Goal: Use online tool/utility: Utilize a website feature to perform a specific function

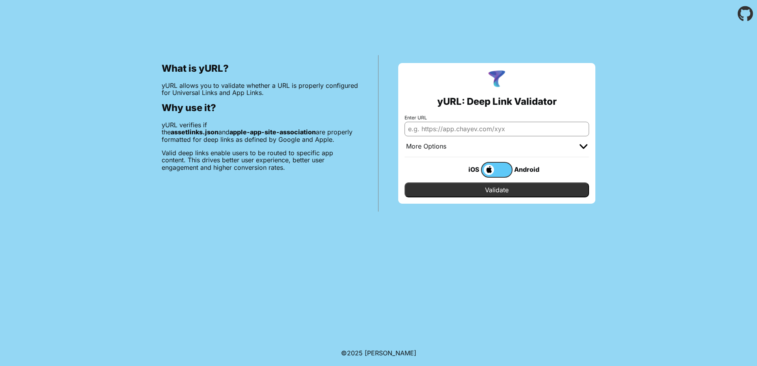
click at [584, 145] on img at bounding box center [583, 146] width 8 height 5
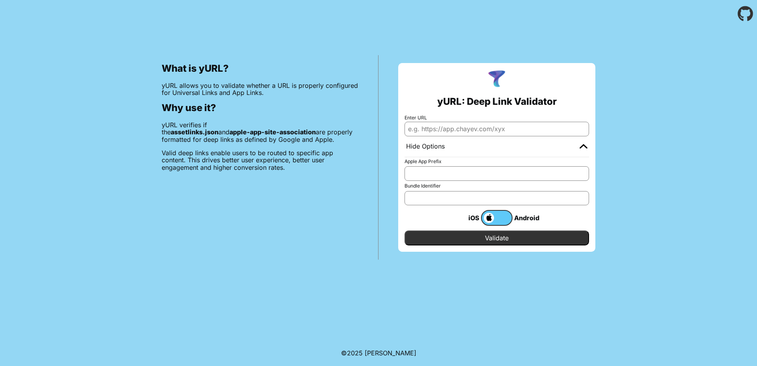
click at [499, 135] on input "Enter URL" at bounding box center [496, 129] width 184 height 14
paste input "[URL][DOMAIN_NAME]"
type input "[URL][DOMAIN_NAME]"
click at [497, 235] on input "Validate" at bounding box center [496, 237] width 184 height 15
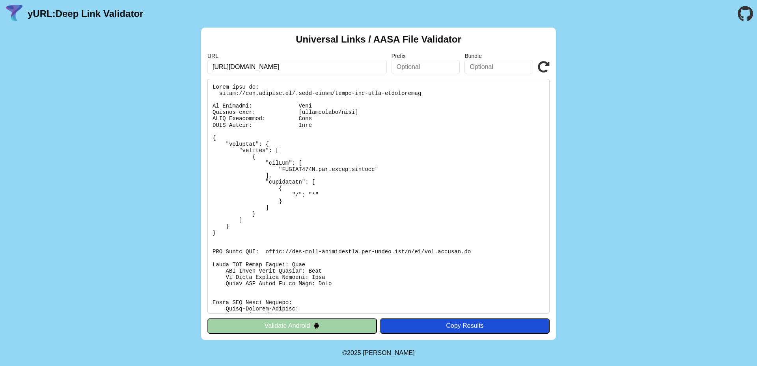
click at [345, 325] on button "Validate Android" at bounding box center [291, 325] width 169 height 15
drag, startPoint x: 278, startPoint y: 297, endPoint x: 274, endPoint y: 293, distance: 5.6
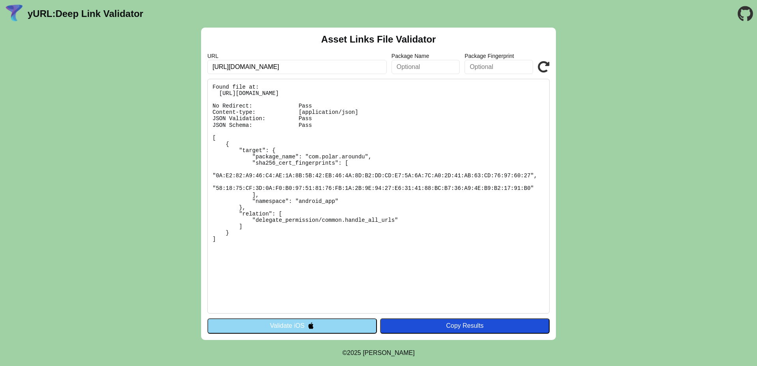
click at [311, 324] on img at bounding box center [310, 325] width 7 height 7
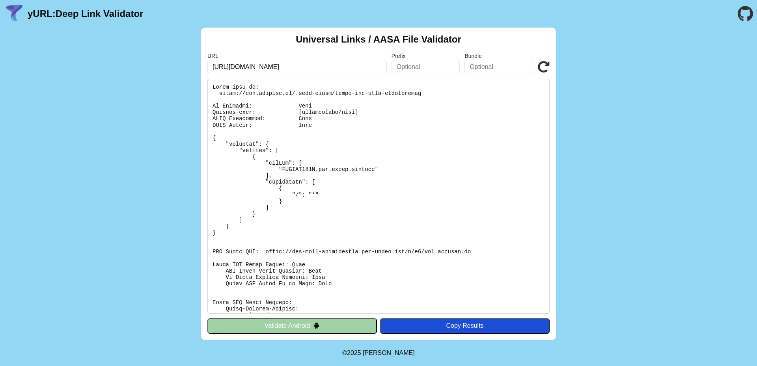
click at [312, 326] on button "Validate Android" at bounding box center [291, 325] width 169 height 15
